Goal: Navigation & Orientation: Understand site structure

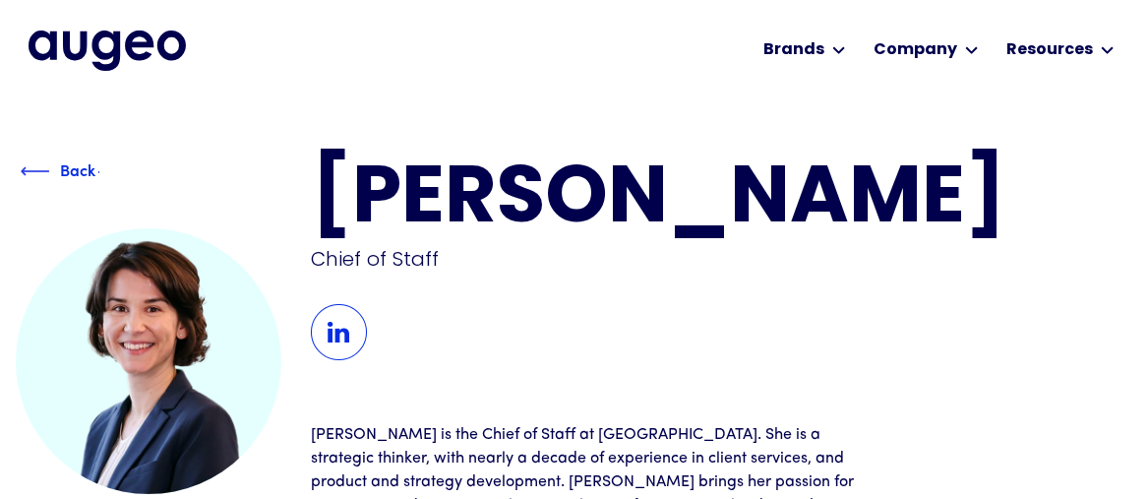
click at [42, 162] on div "Back" at bounding box center [79, 172] width 116 height 24
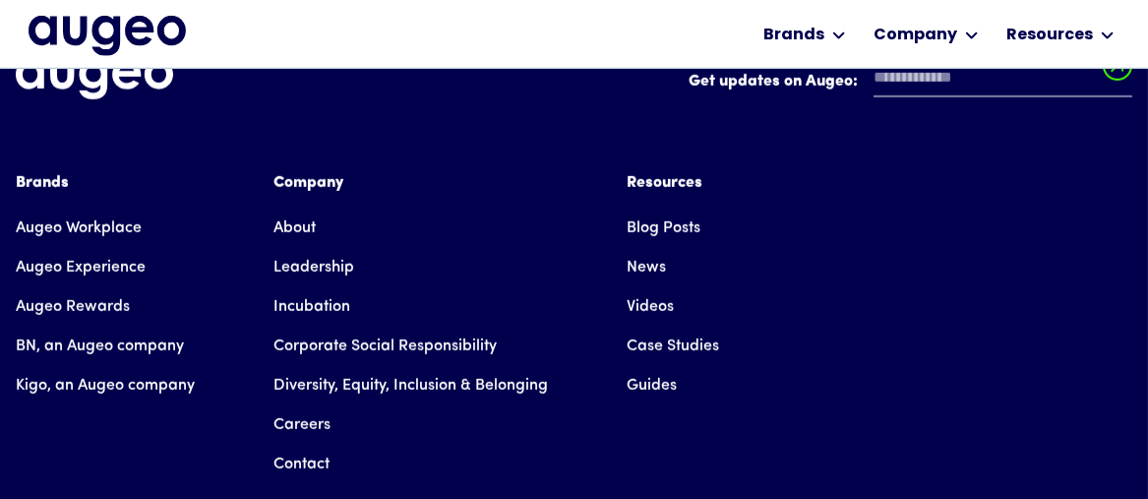
scroll to position [2976, 0]
click at [296, 248] on link "Leadership" at bounding box center [314, 267] width 81 height 39
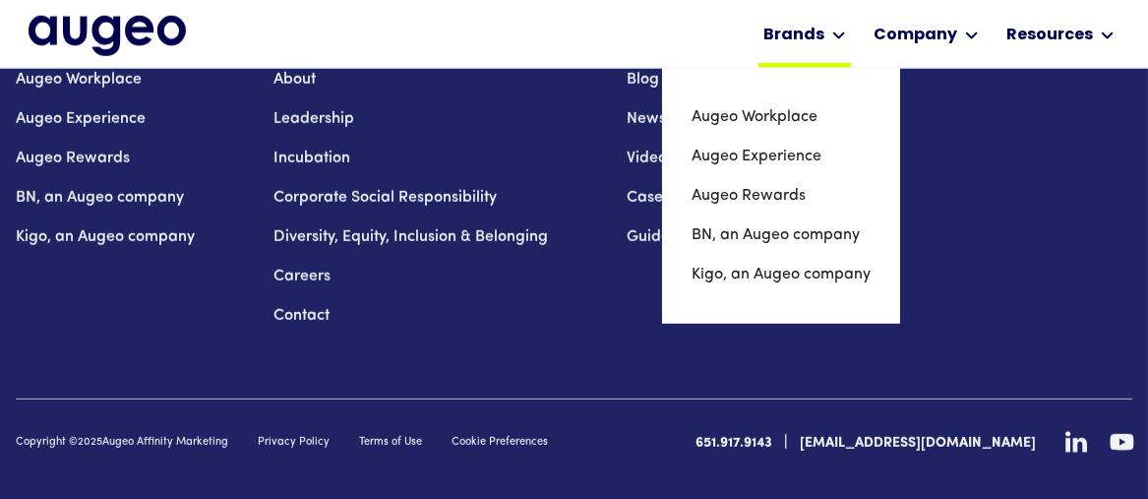
scroll to position [3125, 0]
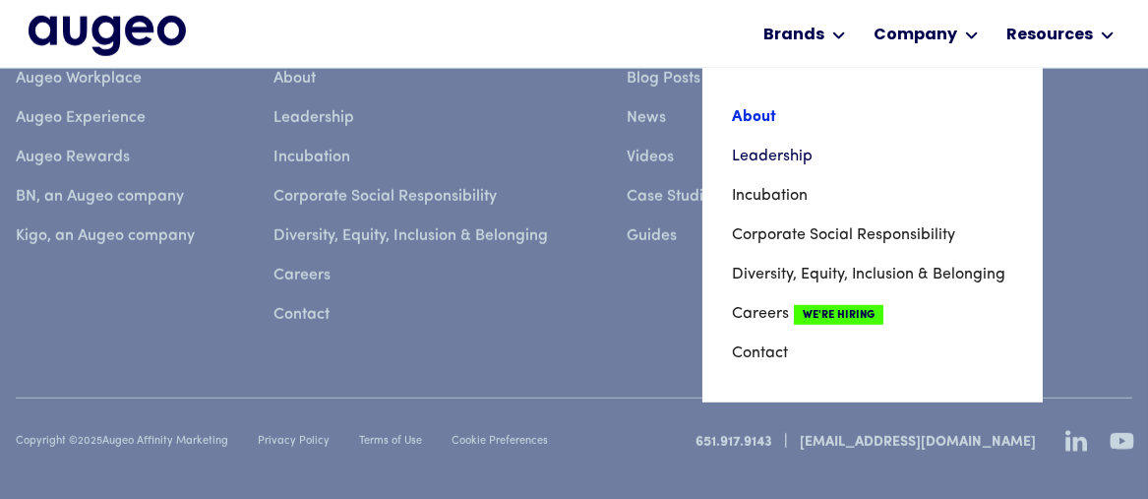
click at [770, 117] on link "About" at bounding box center [872, 116] width 281 height 39
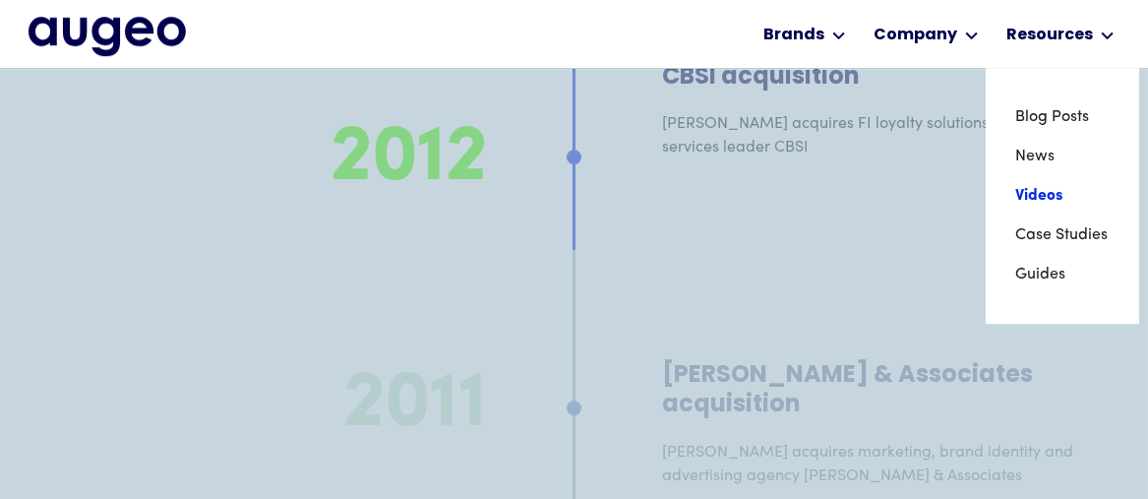
scroll to position [11926, 0]
click at [1050, 204] on link "Videos" at bounding box center [1062, 195] width 94 height 39
